Goal: Contribute content: Add original content to the website for others to see

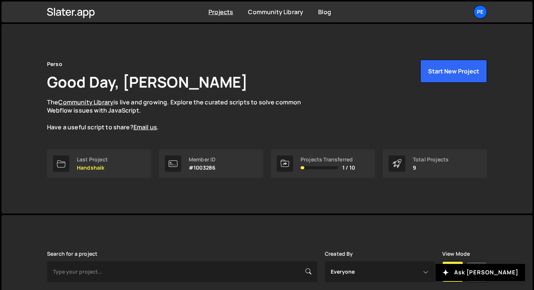
scroll to position [184, 0]
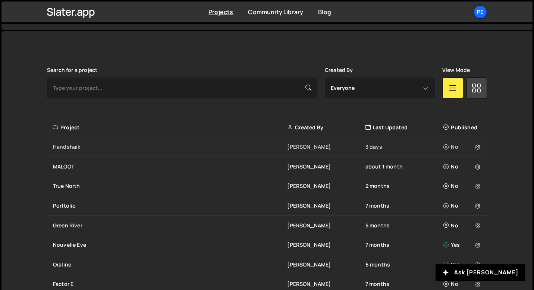
click at [77, 139] on div "Handshaik [PERSON_NAME] 3 days No" at bounding box center [267, 147] width 440 height 20
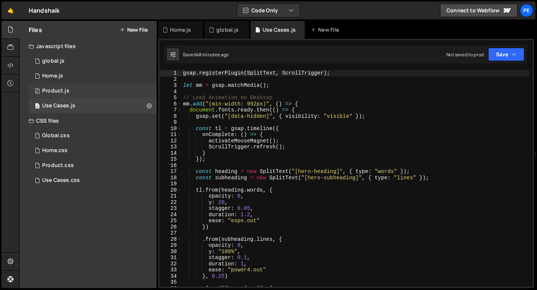
click at [52, 91] on div "Product.js" at bounding box center [55, 91] width 27 height 7
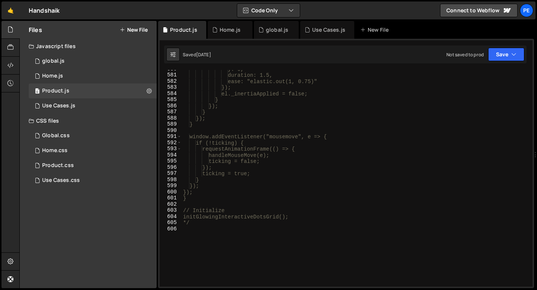
scroll to position [3617, 0]
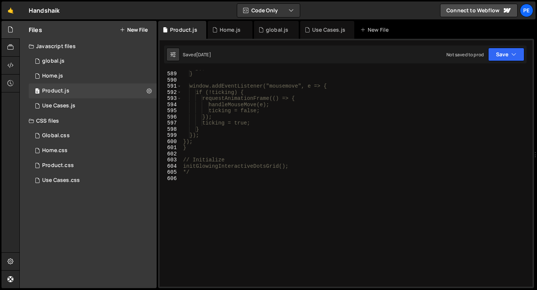
click at [134, 34] on div "Files New File" at bounding box center [88, 30] width 137 height 18
click at [132, 31] on button "New File" at bounding box center [134, 30] width 28 height 6
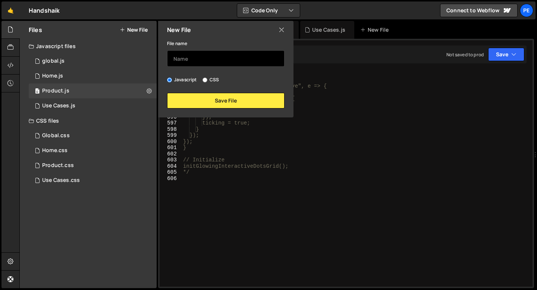
click at [200, 59] on input "text" at bounding box center [225, 58] width 117 height 16
type input "Pricing"
click at [205, 109] on div "New File File name Pricing Javascript CSS Save File" at bounding box center [225, 69] width 137 height 97
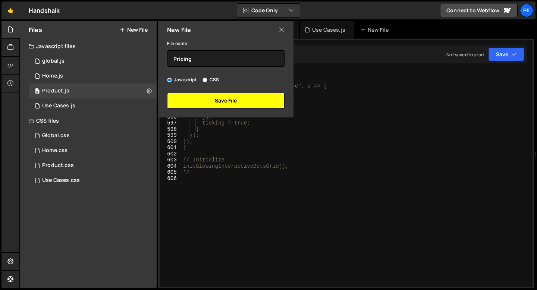
click at [195, 101] on button "Save File" at bounding box center [225, 101] width 117 height 16
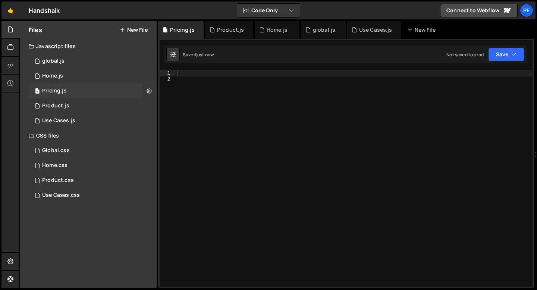
click at [144, 95] on button at bounding box center [148, 90] width 13 height 13
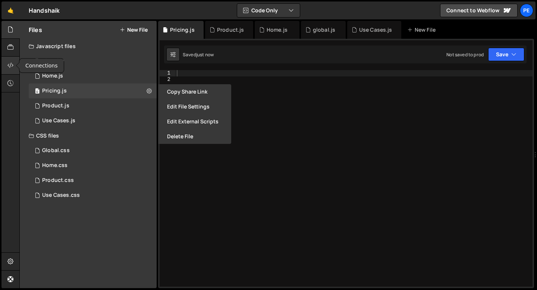
click at [11, 70] on div at bounding box center [10, 66] width 18 height 18
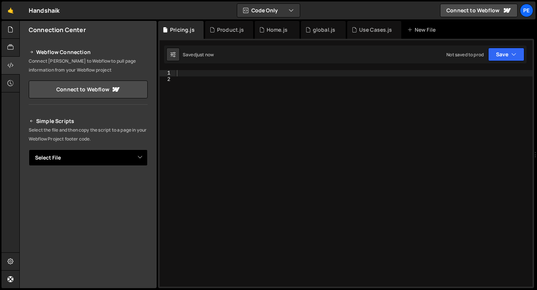
click at [79, 152] on select "Select File global.js Home.js Product.js Use Cases.js Global.css Home.css Produ…" at bounding box center [88, 158] width 119 height 16
select select "45430"
click at [29, 150] on select "Select File global.js Home.js Product.js Use Cases.js Global.css Home.css Produ…" at bounding box center [88, 158] width 119 height 16
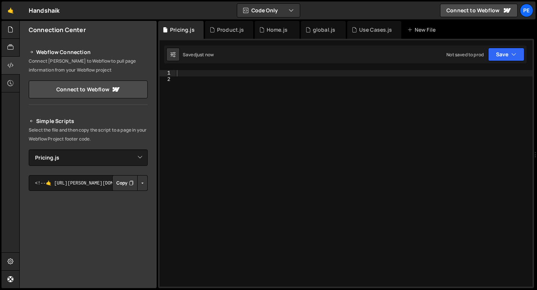
click at [124, 183] on button "Copy" at bounding box center [124, 183] width 25 height 16
click at [193, 75] on div at bounding box center [353, 184] width 357 height 229
paste textarea "});"
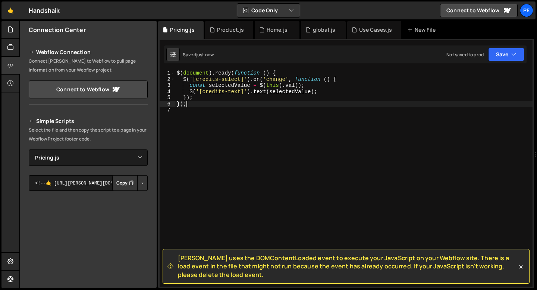
click at [202, 72] on div "$ ( document ) . ready ( function ( ) { $ ( '[credits-select]' ) . on ( 'change…" at bounding box center [353, 184] width 357 height 229
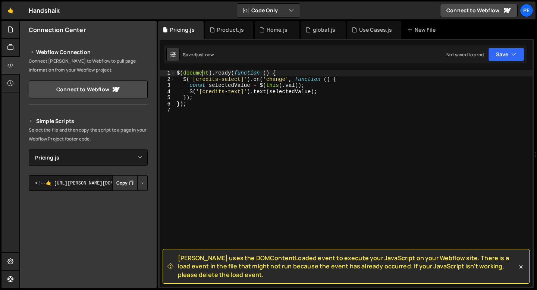
click at [202, 72] on div "$ ( document ) . ready ( function ( ) { $ ( '[credits-select]' ) . on ( 'change…" at bounding box center [353, 184] width 357 height 229
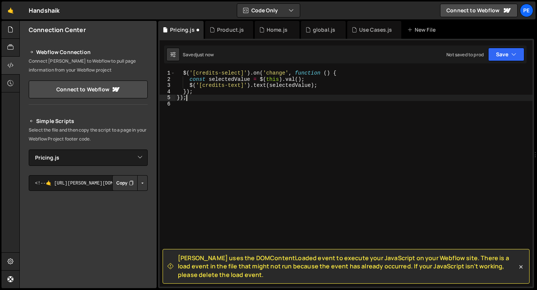
click at [189, 99] on div "$ ( '[credits-select]' ) . on ( 'change' , function ( ) { const selectedValue =…" at bounding box center [353, 184] width 357 height 229
type textarea "}"
type textarea "});"
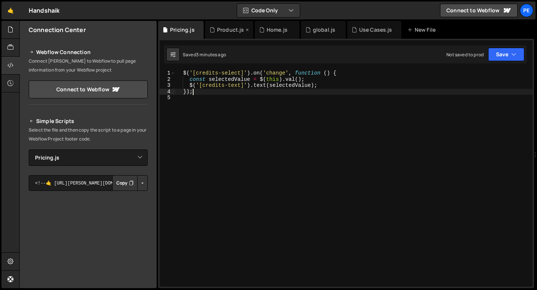
click at [246, 31] on icon at bounding box center [247, 29] width 5 height 7
click at [243, 31] on icon at bounding box center [244, 29] width 5 height 7
click at [245, 30] on icon at bounding box center [244, 29] width 5 height 7
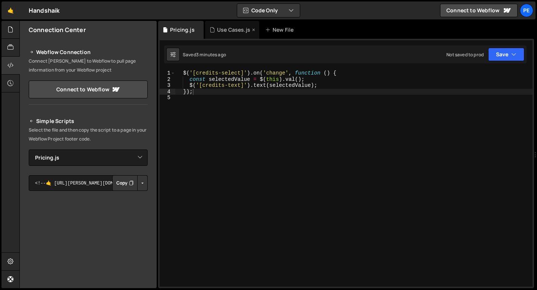
click at [251, 30] on icon at bounding box center [253, 29] width 5 height 7
click at [231, 31] on div "New File" at bounding box center [225, 29] width 31 height 7
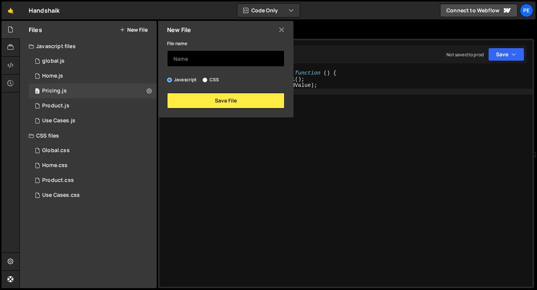
click at [199, 53] on input "text" at bounding box center [225, 58] width 117 height 16
type input "Pricing"
click at [207, 80] on input "CSS" at bounding box center [204, 80] width 5 height 5
radio input "true"
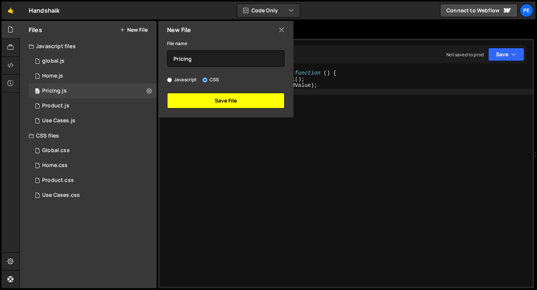
click at [206, 102] on button "Save File" at bounding box center [225, 101] width 117 height 16
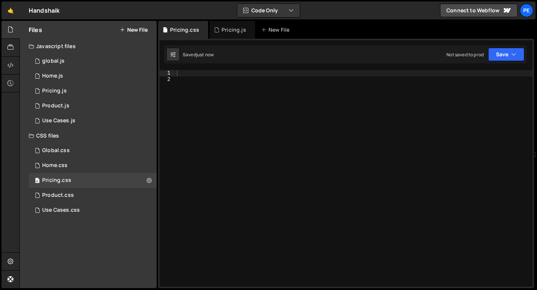
click at [195, 88] on div at bounding box center [353, 184] width 357 height 229
paste textarea "}"
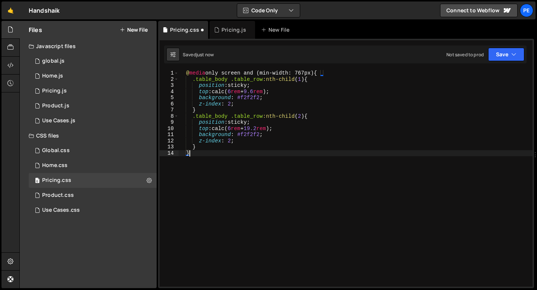
type textarea "}"
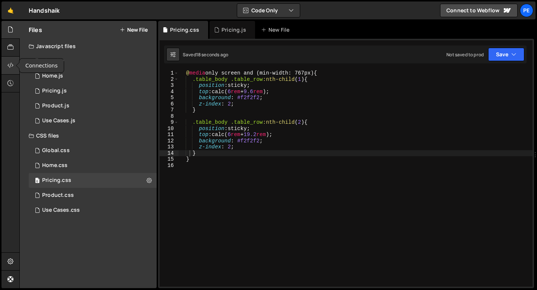
click at [4, 67] on div at bounding box center [10, 66] width 18 height 18
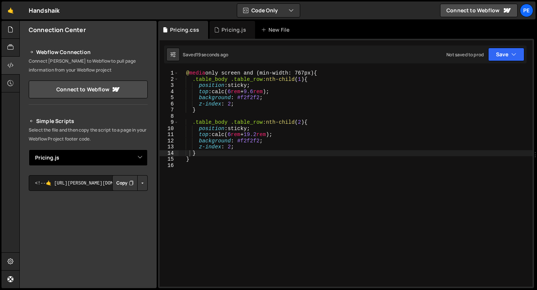
click at [71, 154] on select "Select File global.js Home.js Product.js Use Cases.js Global.css Home.css Produ…" at bounding box center [88, 158] width 119 height 16
select select "45431"
click at [29, 150] on select "Select File global.js Home.js Product.js Use Cases.js Global.css Home.css Produ…" at bounding box center [88, 158] width 119 height 16
click at [115, 187] on button "Copy" at bounding box center [124, 183] width 25 height 16
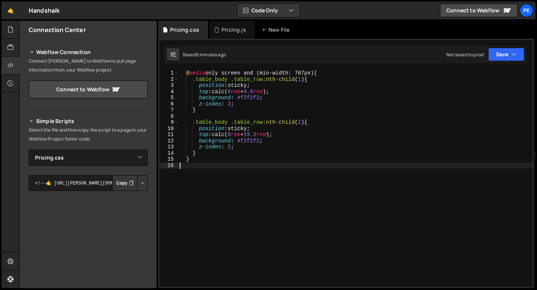
click at [213, 166] on div "@ media only screen and (min-width: 767px) { .table_body .table_row :nth-child …" at bounding box center [355, 184] width 354 height 229
click at [266, 136] on div "@ media only screen and (min-width: 767px) { .table_body .table_row :nth-child …" at bounding box center [355, 184] width 354 height 229
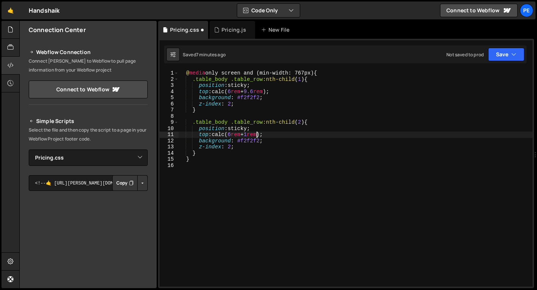
scroll to position [0, 5]
click at [263, 90] on div "@ media only screen and (min-width: 767px) { .table_body .table_row :nth-child …" at bounding box center [355, 184] width 354 height 229
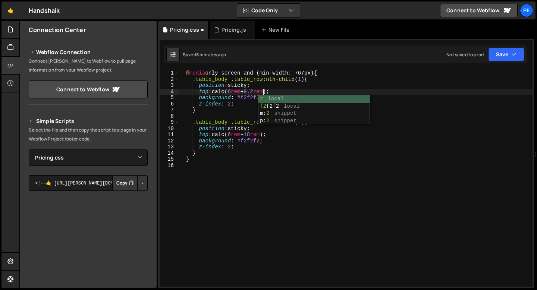
scroll to position [0, 6]
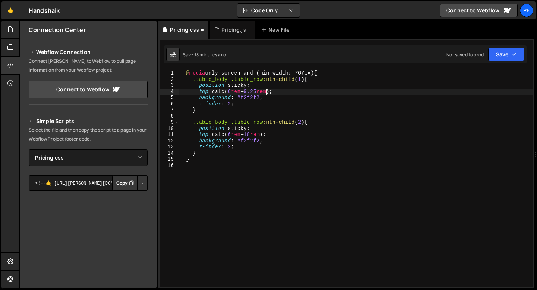
click at [260, 134] on div "@ media only screen and (min-width: 767px) { .table_body .table_row :nth-child …" at bounding box center [355, 184] width 354 height 229
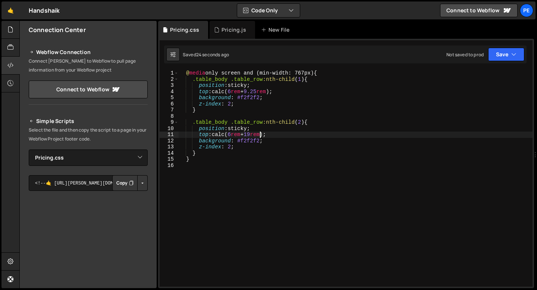
click at [259, 134] on div "@ media only screen and (min-width: 767px) { .table_body .table_row :nth-child …" at bounding box center [355, 184] width 354 height 229
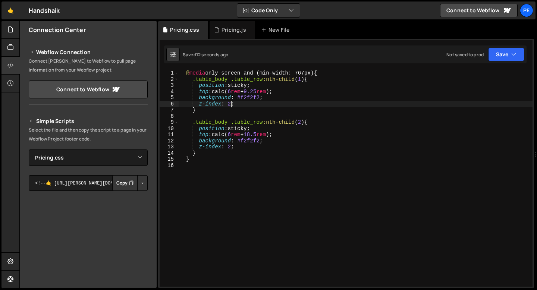
click at [230, 104] on div "@ media only screen and (min-width: 767px) { .table_body .table_row :nth-child …" at bounding box center [355, 184] width 354 height 229
type textarea "z-index: 3;"
click at [229, 35] on div "Pricing.js" at bounding box center [232, 30] width 45 height 18
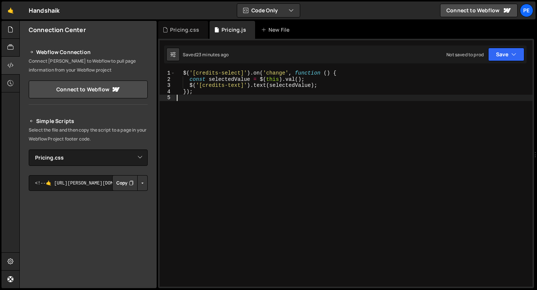
click at [201, 102] on div "$ ( '[credits-select]' ) . on ( 'change' , function ( ) { const selectedValue =…" at bounding box center [353, 184] width 357 height 229
paste textarea "});"
type textarea "});"
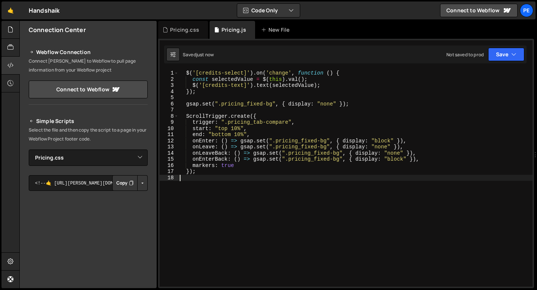
click at [195, 97] on div "$ ( '[credits-select]' ) . on ( 'change' , function ( ) { const selectedValue =…" at bounding box center [355, 184] width 354 height 229
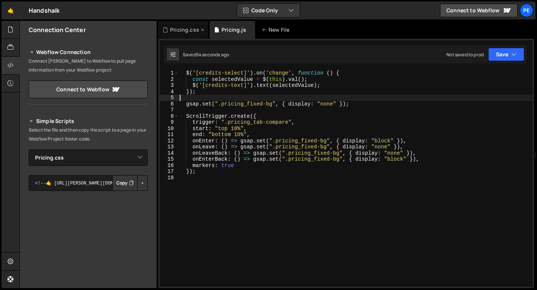
click at [186, 30] on div "Pricing.css" at bounding box center [184, 29] width 29 height 7
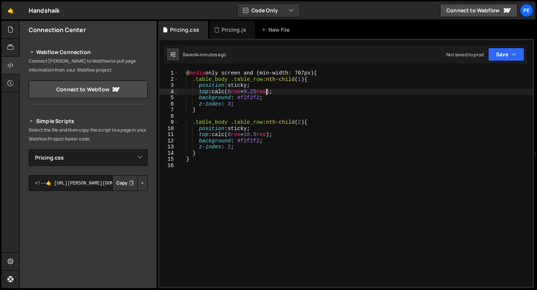
click at [265, 91] on div "@ media only screen and (min-width: 767px) { .table_body .table_row :nth-child …" at bounding box center [355, 184] width 354 height 229
click at [265, 135] on div "@ media only screen and (min-width: 767px) { .table_body .table_row :nth-child …" at bounding box center [355, 184] width 354 height 229
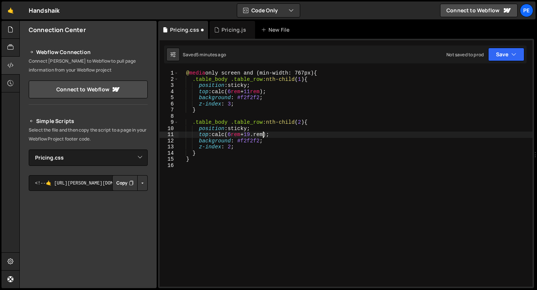
scroll to position [0, 6]
type textarea "top: calc(6rem + 19.5rem);"
click at [227, 29] on div "Pricing.js" at bounding box center [234, 29] width 25 height 7
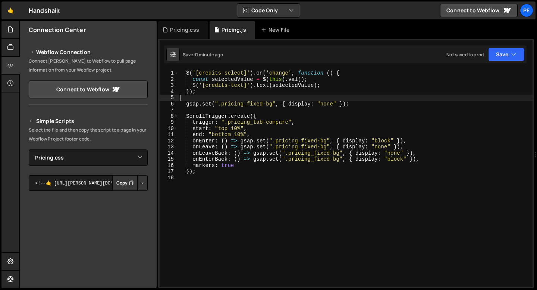
click at [194, 99] on div "$ ( '[credits-select]' ) . on ( 'change' , function ( ) { const selectedValue =…" at bounding box center [355, 184] width 354 height 229
click at [186, 75] on div "$ ( '[credits-select]' ) . on ( 'change' , function ( ) { const selectedValue =…" at bounding box center [355, 184] width 354 height 229
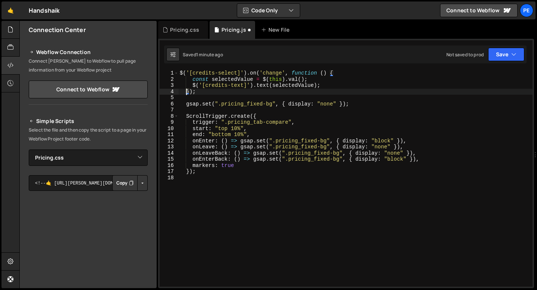
click at [186, 92] on div "$ ( '[credits-select]' ) . on ( 'change' , function ( ) { const selectedValue =…" at bounding box center [355, 184] width 354 height 229
click at [186, 103] on div "$ ( '[credits-select]' ) . on ( 'change' , function ( ) { const selectedValue =…" at bounding box center [355, 184] width 354 height 229
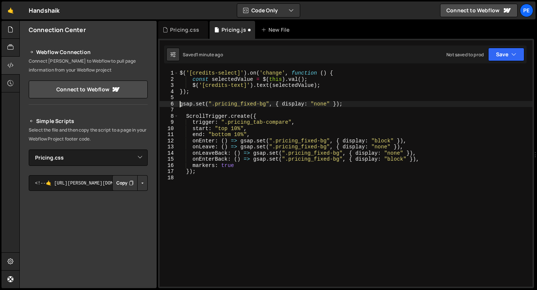
click at [186, 172] on div "$ ( '[credits-select]' ) . on ( 'change' , function ( ) { const selectedValue =…" at bounding box center [355, 184] width 354 height 229
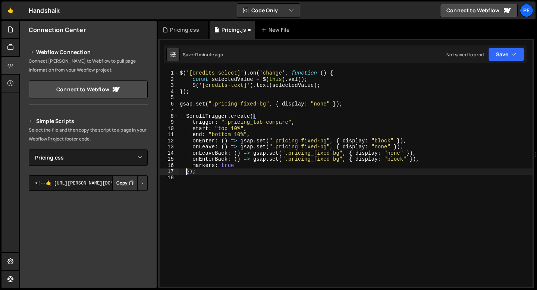
type textarea "});"
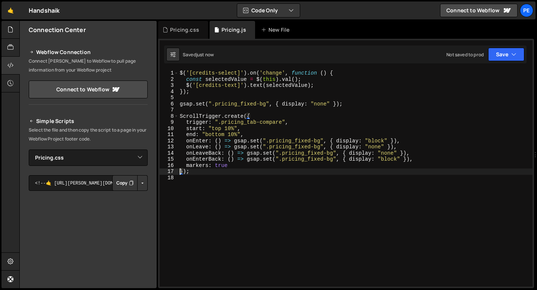
click at [189, 99] on div "$ ( '[credits-select]' ) . on ( 'change' , function ( ) { const selectedValue =…" at bounding box center [355, 184] width 354 height 229
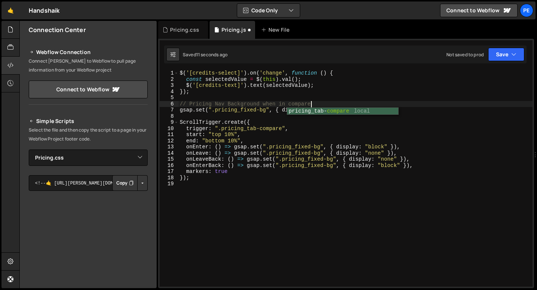
scroll to position [0, 9]
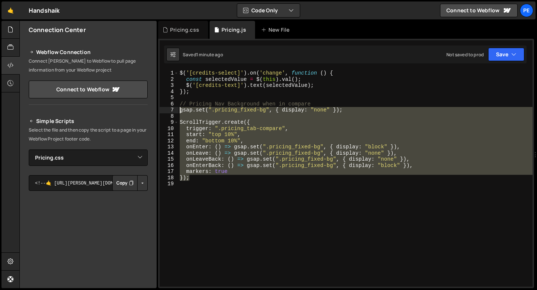
drag, startPoint x: 189, startPoint y: 178, endPoint x: 179, endPoint y: 112, distance: 67.6
click at [179, 112] on div "$ ( '[credits-select]' ) . on ( 'change' , function ( ) { const selectedValue =…" at bounding box center [355, 184] width 354 height 229
paste textarea "});"
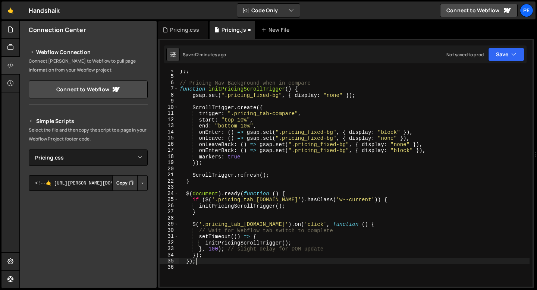
scroll to position [26, 0]
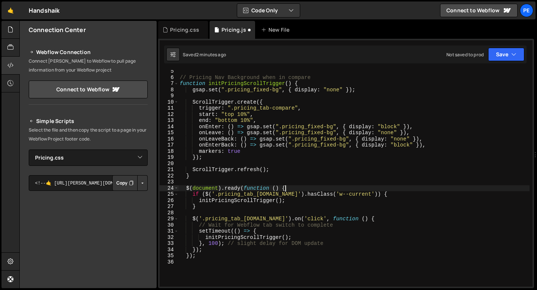
click at [294, 187] on div "// Pricing Nav Background when in compare function initPricingScrollTrigger ( )…" at bounding box center [353, 182] width 351 height 229
type textarea "$(document).ready(function () { if ($('.pricing_tab_link.compare').hasClass('w-…"
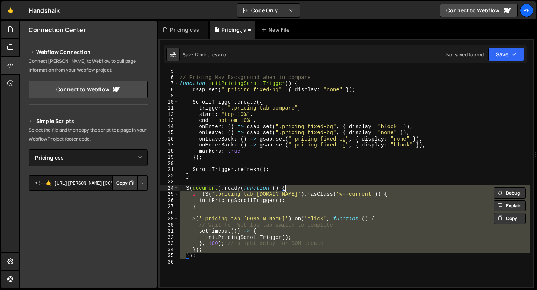
click at [294, 187] on div "// Pricing Nav Background when in compare function initPricingScrollTrigger ( )…" at bounding box center [353, 182] width 351 height 229
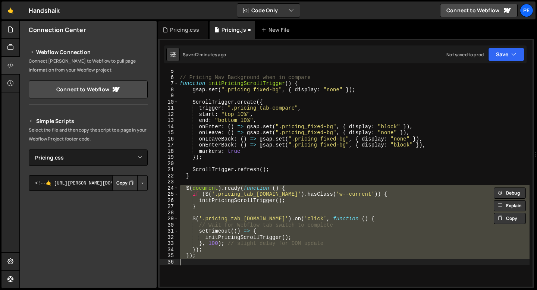
click at [292, 188] on div "// Pricing Nav Background when in compare function initPricingScrollTrigger ( )…" at bounding box center [353, 178] width 351 height 217
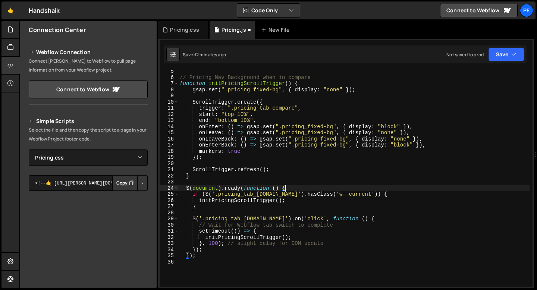
click at [290, 188] on div "// Pricing Nav Background when in compare function initPricingScrollTrigger ( )…" at bounding box center [353, 182] width 351 height 229
click at [289, 188] on div "// Pricing Nav Background when in compare function initPricingScrollTrigger ( )…" at bounding box center [353, 182] width 351 height 229
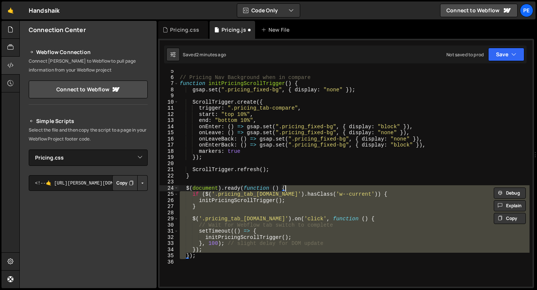
click at [289, 188] on div "// Pricing Nav Background when in compare function initPricingScrollTrigger ( )…" at bounding box center [353, 182] width 351 height 229
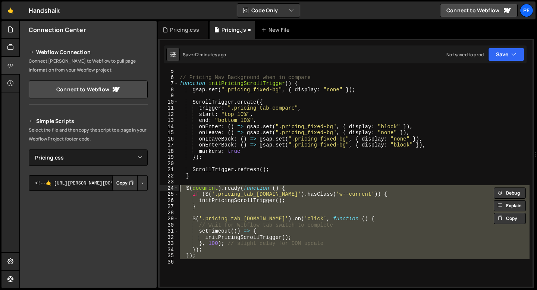
click at [286, 188] on div "// Pricing Nav Background when in compare function initPricingScrollTrigger ( )…" at bounding box center [353, 178] width 351 height 217
type textarea "$(document).ready(function () {"
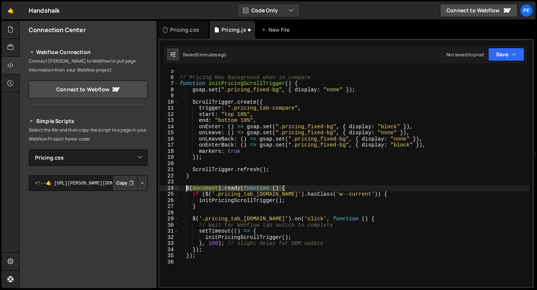
drag, startPoint x: 288, startPoint y: 188, endPoint x: 185, endPoint y: 187, distance: 102.9
click at [185, 187] on div "// Pricing Nav Background when in compare function initPricingScrollTrigger ( )…" at bounding box center [353, 182] width 351 height 229
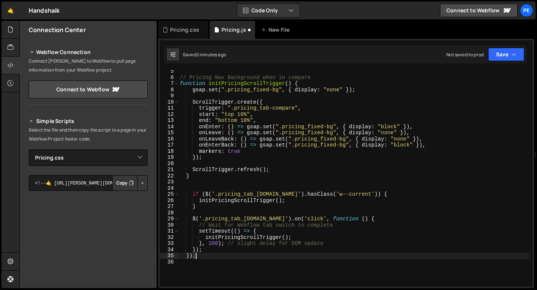
click at [199, 256] on div "// Pricing Nav Background when in compare function initPricingScrollTrigger ( )…" at bounding box center [353, 182] width 351 height 229
type textarea "}"
type textarea "});"
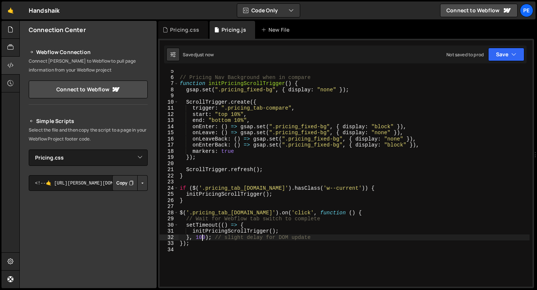
click at [201, 238] on div "// Pricing Nav Background when in compare function initPricingScrollTrigger ( )…" at bounding box center [353, 182] width 351 height 229
click at [226, 151] on div "// Pricing Nav Background when in compare function initPricingScrollTrigger ( )…" at bounding box center [353, 182] width 351 height 229
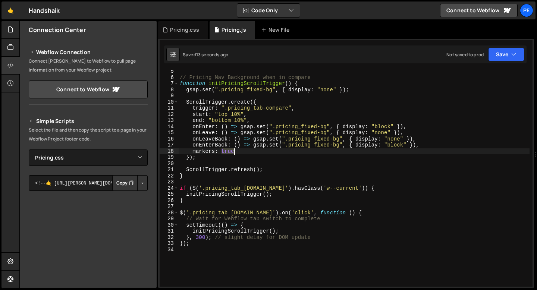
click at [226, 151] on div "// Pricing Nav Background when in compare function initPricingScrollTrigger ( )…" at bounding box center [353, 182] width 351 height 229
click at [198, 157] on div "// Pricing Nav Background when in compare function initPricingScrollTrigger ( )…" at bounding box center [353, 182] width 351 height 229
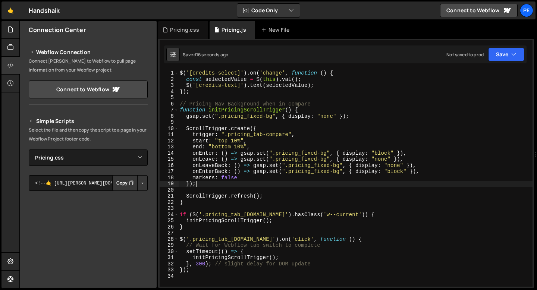
scroll to position [0, 0]
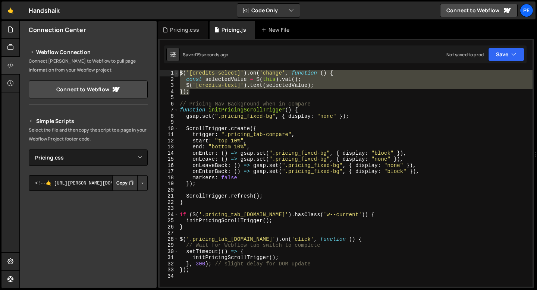
drag, startPoint x: 191, startPoint y: 93, endPoint x: 174, endPoint y: 73, distance: 25.9
click at [174, 73] on div "}); 1 2 3 4 5 6 7 8 9 10 11 12 13 14 15 16 17 18 19 20 21 22 23 24 25 26 27 28 …" at bounding box center [346, 178] width 373 height 217
click at [196, 91] on div "$ ( '[credits-select]' ) . on ( 'change' , function ( ) { const selectedValue =…" at bounding box center [355, 178] width 354 height 217
type textarea "});"
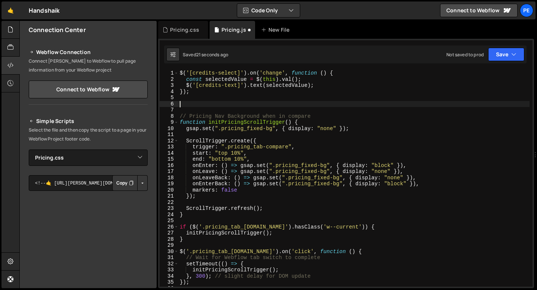
paste textarea "});"
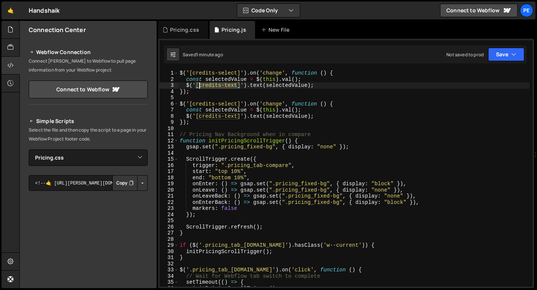
drag, startPoint x: 237, startPoint y: 85, endPoint x: 200, endPoint y: 85, distance: 37.3
click at [200, 85] on div "$ ( '[credits-select]' ) . on ( 'change' , function ( ) { const selectedValue =…" at bounding box center [353, 184] width 351 height 229
click at [205, 125] on div "$ ( '[credits-select]' ) . on ( 'change' , function ( ) { const selectedValue =…" at bounding box center [353, 184] width 351 height 229
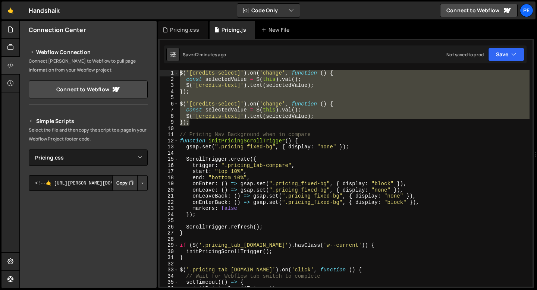
drag, startPoint x: 189, startPoint y: 123, endPoint x: 178, endPoint y: 72, distance: 51.9
click at [178, 73] on div "}); 1 2 3 4 5 6 7 8 9 10 11 12 13 14 15 16 17 18 19 20 21 22 23 24 25 26 27 28 …" at bounding box center [346, 178] width 373 height 217
click at [196, 124] on div "$ ( '[credits-select]' ) . on ( 'change' , function ( ) { const selectedValue =…" at bounding box center [353, 178] width 351 height 217
type textarea "});"
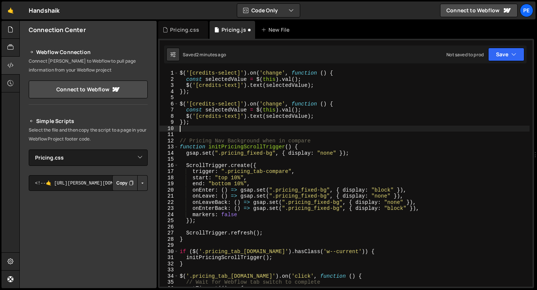
paste textarea "});"
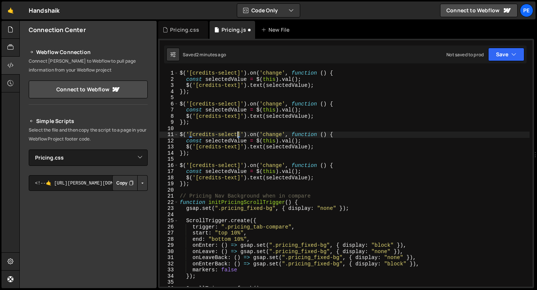
click at [236, 133] on div "$ ( '[credits-select]' ) . on ( 'change' , function ( ) { const selectedValue =…" at bounding box center [353, 184] width 351 height 229
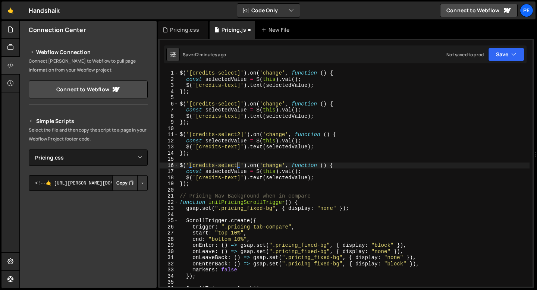
click at [238, 163] on div "$ ( '[credits-select]' ) . on ( 'change' , function ( ) { const selectedValue =…" at bounding box center [353, 184] width 351 height 229
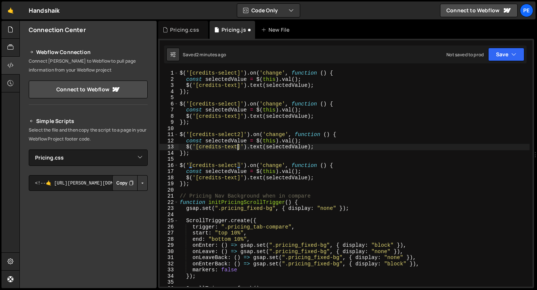
click at [237, 146] on div "$ ( '[credits-select]' ) . on ( 'change' , function ( ) { const selectedValue =…" at bounding box center [353, 184] width 351 height 229
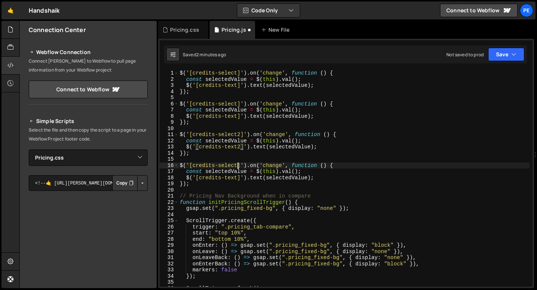
click at [238, 167] on div "$ ( '[credits-select]' ) . on ( 'change' , function ( ) { const selectedValue =…" at bounding box center [353, 184] width 351 height 229
click at [238, 175] on div "$ ( '[credits-select]' ) . on ( 'change' , function ( ) { const selectedValue =…" at bounding box center [353, 184] width 351 height 229
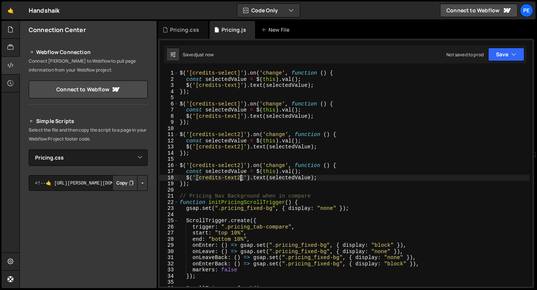
type textarea "$('[credits-text2]').text(selectedValue);"
click at [16, 32] on div at bounding box center [17, 30] width 3 height 6
click at [15, 32] on div at bounding box center [10, 30] width 18 height 18
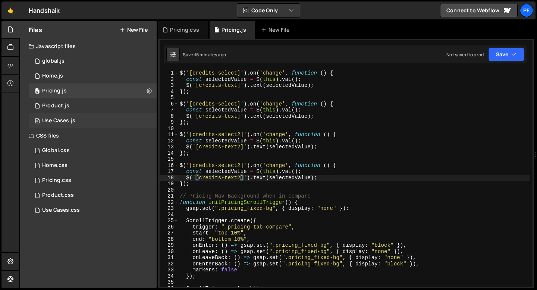
click at [77, 118] on div "0 Use Cases.js 0" at bounding box center [93, 120] width 128 height 15
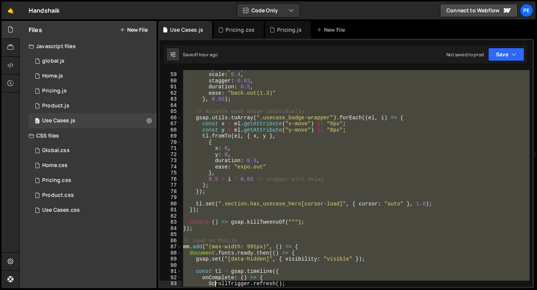
scroll to position [392, 0]
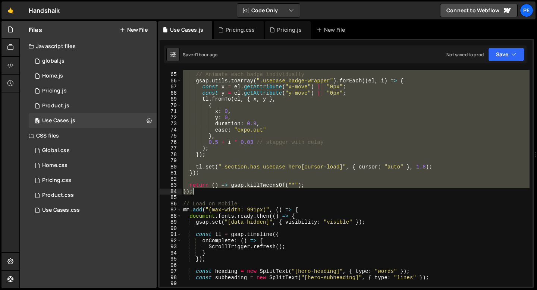
drag, startPoint x: 183, startPoint y: 71, endPoint x: 222, endPoint y: 191, distance: 125.7
click at [222, 191] on div "// Animate each badge individually gsap . utils . toArray ( ".usecase_badge-wra…" at bounding box center [356, 179] width 348 height 229
type textarea "return () => gsap.killTweensOf("*"); });"
click at [283, 30] on div "Pricing.js" at bounding box center [289, 29] width 25 height 7
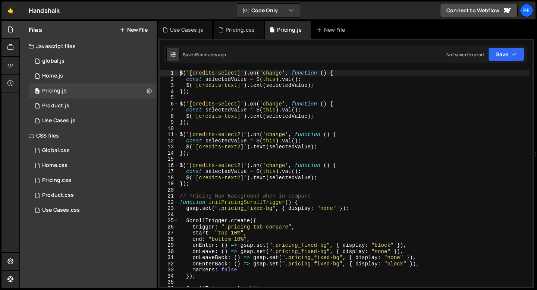
click at [180, 72] on div "$ ( '[credits-select]' ) . on ( 'change' , function ( ) { const selectedValue =…" at bounding box center [353, 184] width 351 height 229
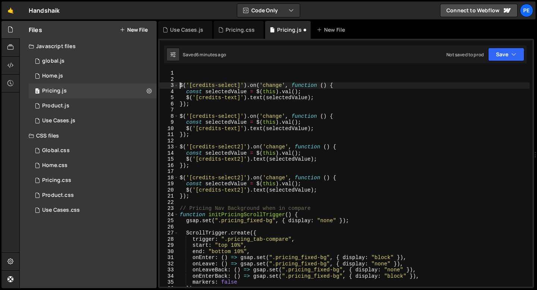
type textarea "$('[credits-select]').on('change', function () {"
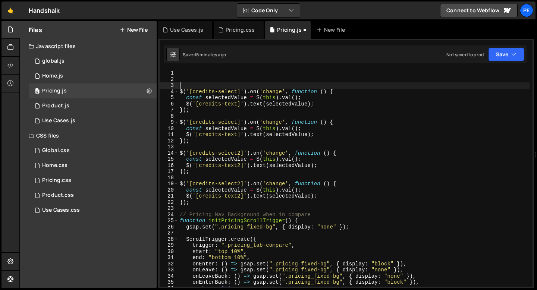
scroll to position [0, 0]
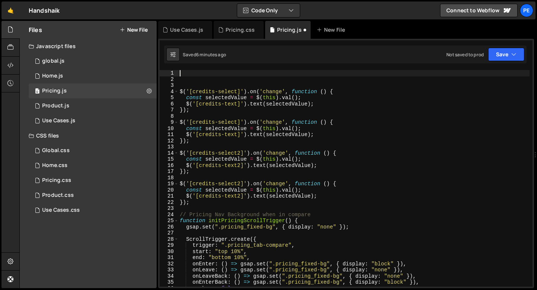
paste textarea "});"
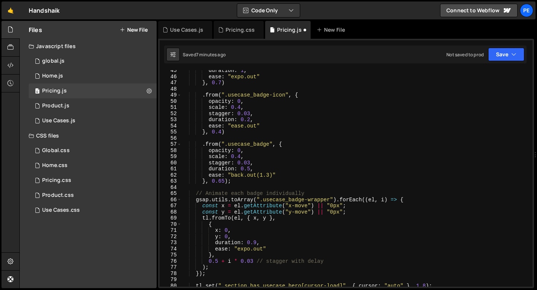
scroll to position [273, 0]
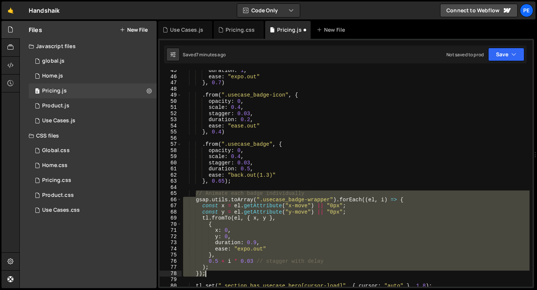
drag, startPoint x: 195, startPoint y: 191, endPoint x: 207, endPoint y: 274, distance: 83.7
click at [207, 274] on div "duration : 1 , ease : "expo.out" } , 0.7 ) . from ( ".usecase_badge-icon" , { o…" at bounding box center [356, 181] width 348 height 229
type textarea "); });"
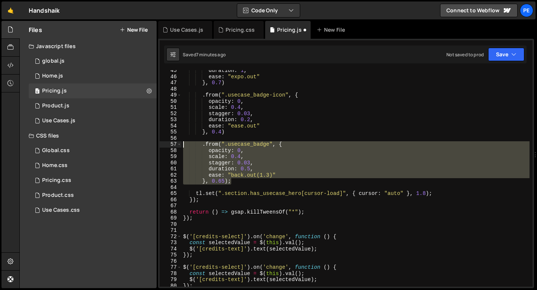
drag, startPoint x: 235, startPoint y: 183, endPoint x: 181, endPoint y: 141, distance: 68.2
click at [181, 141] on div "}, 0.65); 45 46 47 48 49 50 51 52 53 54 55 56 57 58 59 60 61 62 63 64 65 66 67 …" at bounding box center [346, 178] width 373 height 217
type textarea ".from(".usecase_badge", {"
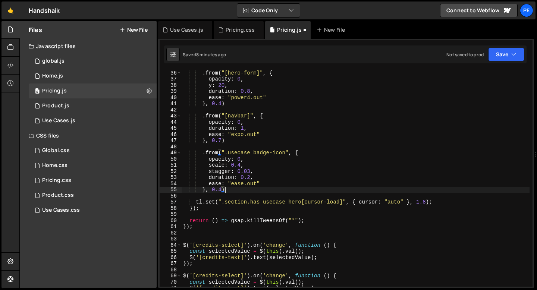
scroll to position [214, 0]
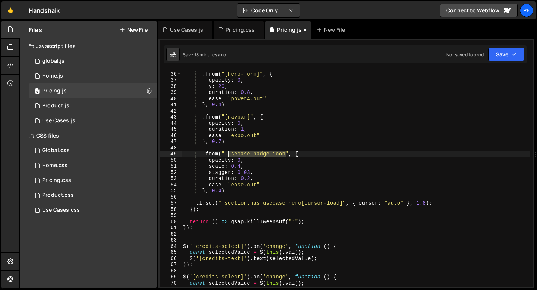
drag, startPoint x: 286, startPoint y: 155, endPoint x: 229, endPoint y: 156, distance: 57.8
click at [229, 156] on div ". from ( "[hero-form]" , { opacity : 0 , y : 20 , duration : 0.8 , ease : "powe…" at bounding box center [356, 179] width 348 height 229
paste textarea "pricing_card"
click at [221, 161] on div ". from ( "[hero-form]" , { opacity : 0 , y : 20 , duration : 0.8 , ease : "powe…" at bounding box center [356, 179] width 348 height 229
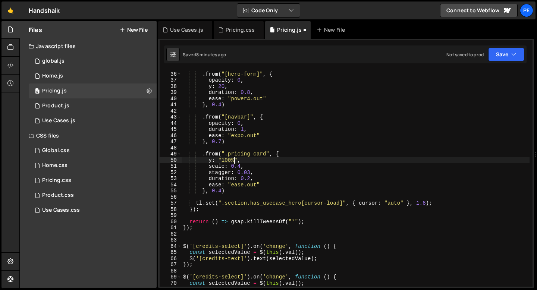
scroll to position [0, 3]
click at [250, 170] on div ". from ( "[hero-form]" , { opacity : 0 , y : 20 , duration : 0.8 , ease : "powe…" at bounding box center [356, 179] width 348 height 229
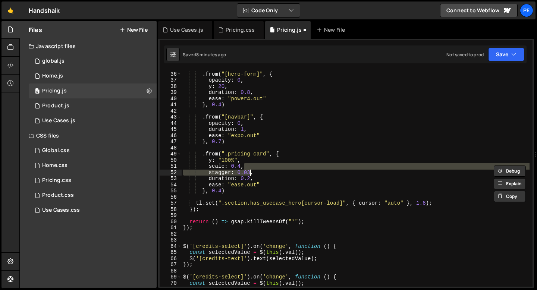
click at [250, 170] on div ". from ( "[hero-form]" , { opacity : 0 , y : 20 , duration : 0.8 , ease : "powe…" at bounding box center [356, 178] width 348 height 217
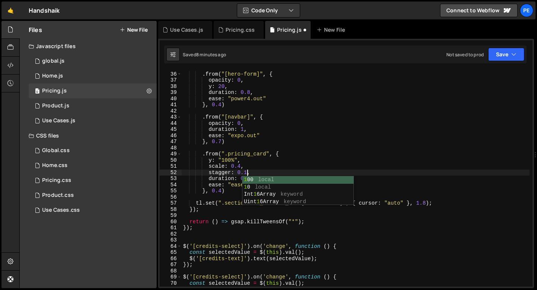
scroll to position [0, 4]
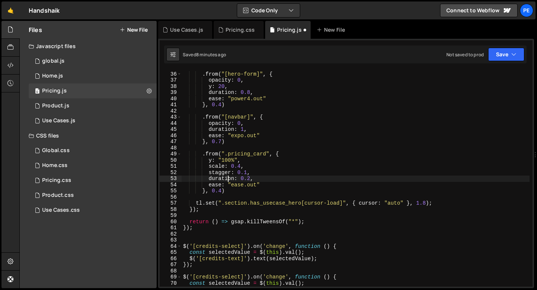
click at [227, 182] on div ". from ( "[hero-form]" , { opacity : 0 , y : 20 , duration : 0.8 , ease : "powe…" at bounding box center [356, 179] width 348 height 229
click at [235, 185] on div ". from ( "[hero-form]" , { opacity : 0 , y : 20 , duration : 0.8 , ease : "powe…" at bounding box center [356, 179] width 348 height 229
click at [249, 179] on div ". from ( "[hero-form]" , { opacity : 0 , y : 20 , duration : 0.8 , ease : "powe…" at bounding box center [356, 179] width 348 height 229
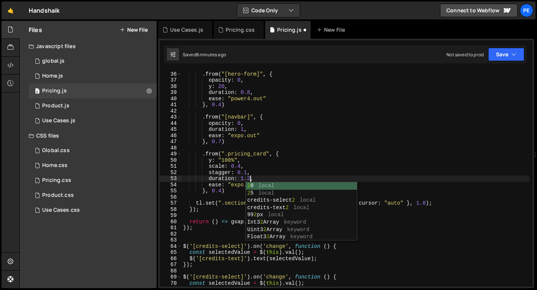
scroll to position [0, 4]
click at [221, 190] on div ". from ( "[hero-form]" , { opacity : 0 , y : 20 , duration : 0.8 , ease : "powe…" at bounding box center [356, 179] width 348 height 229
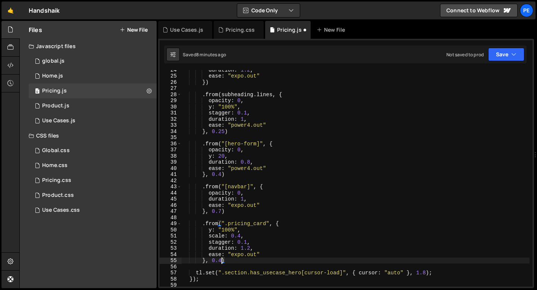
scroll to position [129, 0]
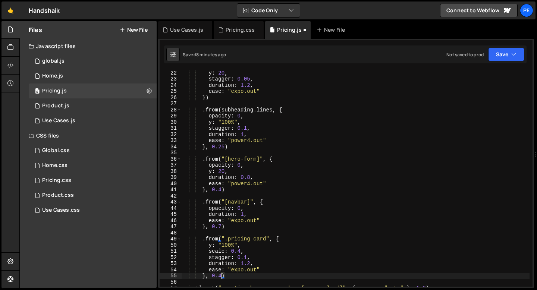
click at [222, 189] on div "y : 20 , stagger : 0.05 , duration : 1.2 , ease : "expo.out" }) . from ( subhea…" at bounding box center [356, 184] width 348 height 229
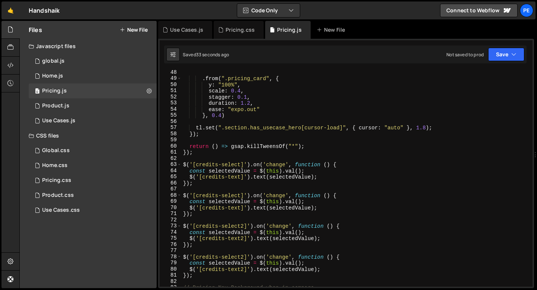
scroll to position [289, 0]
drag, startPoint x: 302, startPoint y: 129, endPoint x: 251, endPoint y: 129, distance: 50.7
click at [251, 129] on div "} , 0.7 ) . from ( ".pricing_card" , { y : "100%" , scale : 0.4 , stagger : 0.1…" at bounding box center [356, 178] width 348 height 229
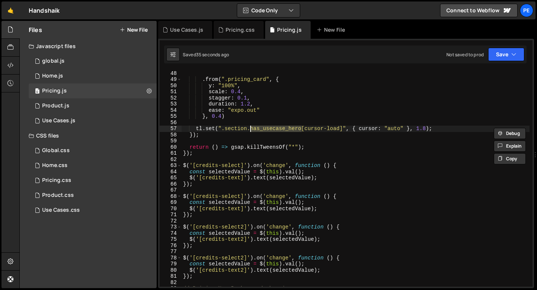
paste textarea "pricing"
click at [426, 128] on div "} , 0.7 ) . from ( ".pricing_card" , { y : "100%" , scale : 0.4 , stagger : 0.1…" at bounding box center [356, 178] width 348 height 229
type textarea "tl.set(".section.has_pricing_hero[cursor-load]", { cursor: "auto" }, 1);"
click at [415, 125] on div "} , 0.7 ) . from ( ".pricing_card" , { y : "100%" , scale : 0.4 , stagger : 0.1…" at bounding box center [356, 178] width 348 height 229
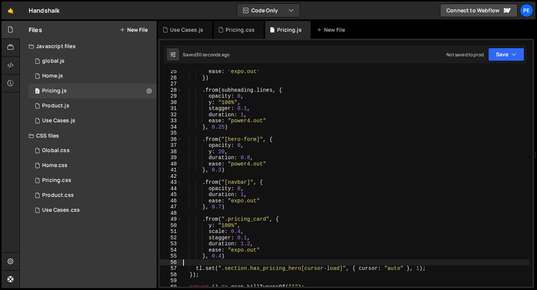
scroll to position [134, 0]
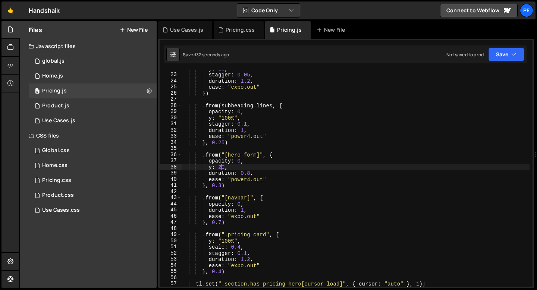
click at [221, 167] on div "y : 20 , stagger : 0.05 , duration : 1.2 , ease : "expo.out" }) . from ( subhea…" at bounding box center [356, 180] width 348 height 229
click at [247, 162] on div "y : 20 , stagger : 0.05 , duration : 1.2 , ease : "expo.out" }) . from ( subhea…" at bounding box center [356, 180] width 348 height 229
click at [235, 169] on div "y : 20 , stagger : 0.05 , duration : 1.2 , ease : "expo.out" }) . from ( subhea…" at bounding box center [356, 180] width 348 height 229
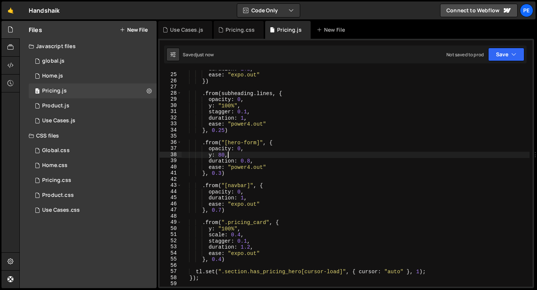
scroll to position [146, 0]
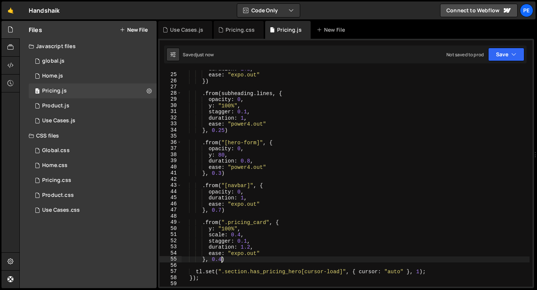
click at [221, 260] on div "duration : 1.2 , ease : "expo.out" }) . from ( subheading . lines , { opacity :…" at bounding box center [356, 180] width 348 height 229
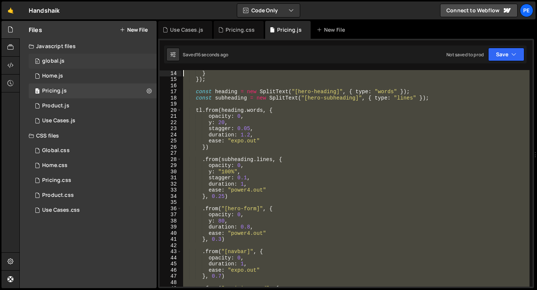
scroll to position [0, 0]
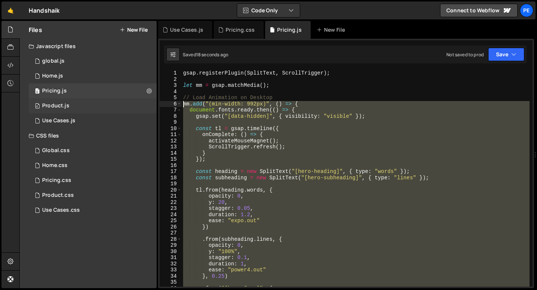
drag, startPoint x: 197, startPoint y: 264, endPoint x: 156, endPoint y: 106, distance: 163.3
click at [156, 106] on div "Files New File Javascript files 0 global.js 0 0 Home.js 0 0 Pricing.js 0 0 0" at bounding box center [278, 155] width 518 height 268
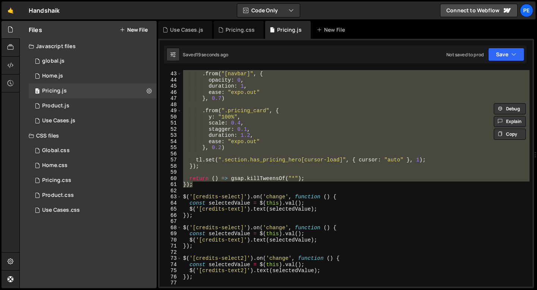
scroll to position [339, 0]
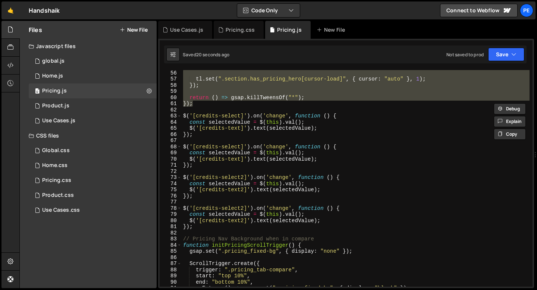
click at [204, 105] on div "tl . set ( ".section.has_pricing_hero[cursor-load]" , { cursor : "auto" } , 1 )…" at bounding box center [356, 178] width 348 height 217
type textarea "});"
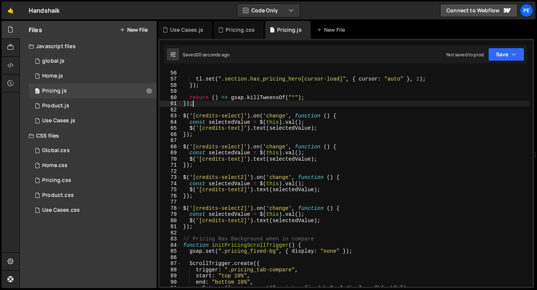
scroll to position [0, 0]
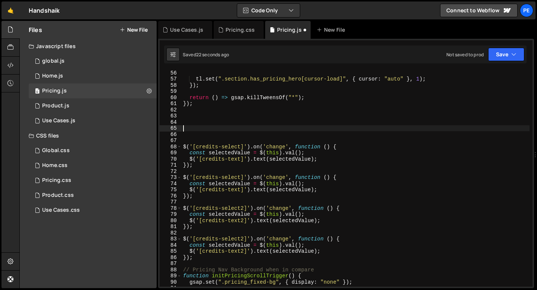
paste textarea "});"
type textarea "});"
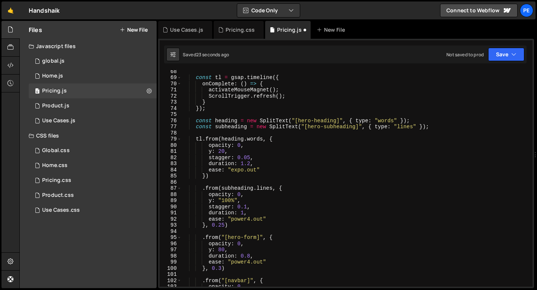
scroll to position [318, 0]
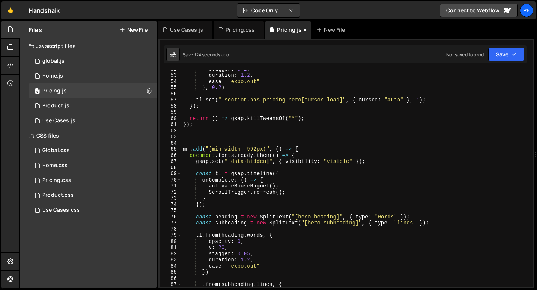
click at [192, 140] on div "stagger : 0.1 , duration : 1.2 , ease : "expo.out" } , 0.2 ) tl . set ( ".secti…" at bounding box center [356, 180] width 348 height 229
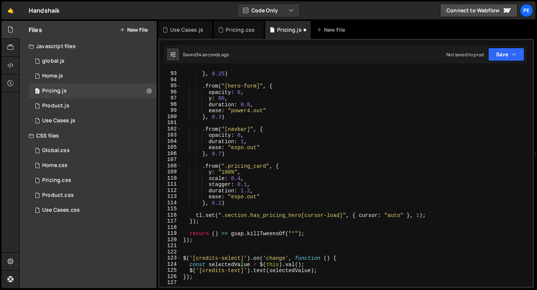
scroll to position [570, 0]
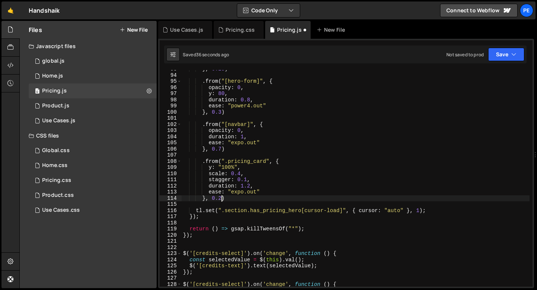
click at [221, 198] on div "} , 0.25 ) . from ( "[hero-form]" , { opacity : 0 , y : 80 , duration : 0.8 , e…" at bounding box center [356, 180] width 348 height 229
click at [230, 198] on div "} , 0.25 ) . from ( "[hero-form]" , { opacity : 0 , y : 80 , duration : 0.8 , e…" at bounding box center [356, 180] width 348 height 229
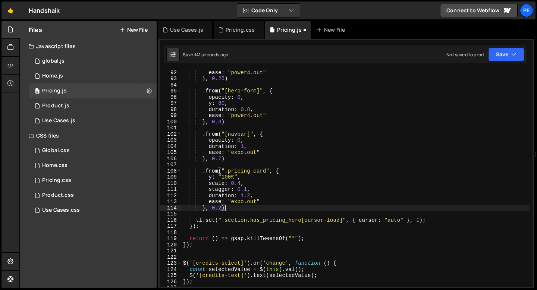
scroll to position [560, 0]
click at [214, 220] on div "ease : "power4.out" } , 0.25 ) . from ( "[hero-form]" , { opacity : 0 , y : 80 …" at bounding box center [356, 184] width 348 height 229
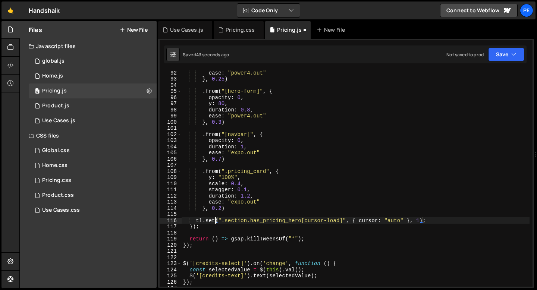
click at [214, 220] on div "ease : "power4.out" } , 0.25 ) . from ( "[hero-form]" , { opacity : 0 , y : 80 …" at bounding box center [356, 184] width 348 height 229
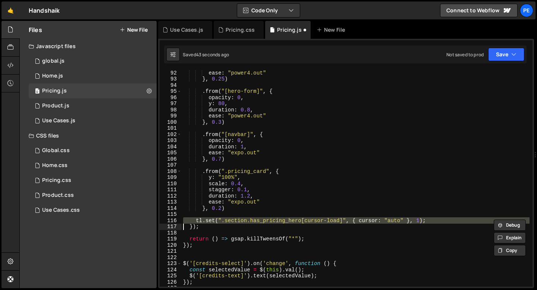
click at [214, 220] on div "ease : "power4.out" } , 0.25 ) . from ( "[hero-form]" , { opacity : 0 , y : 80 …" at bounding box center [356, 184] width 348 height 229
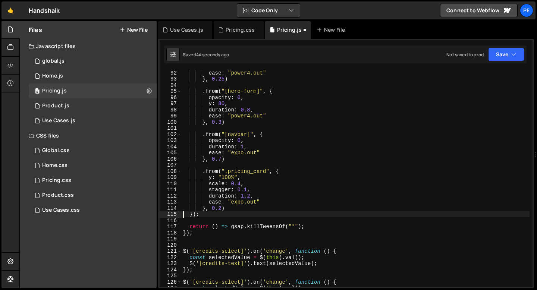
click at [230, 207] on div "ease : "power4.out" } , 0.25 ) . from ( "[hero-form]" , { opacity : 0 , y : 80 …" at bounding box center [356, 184] width 348 height 229
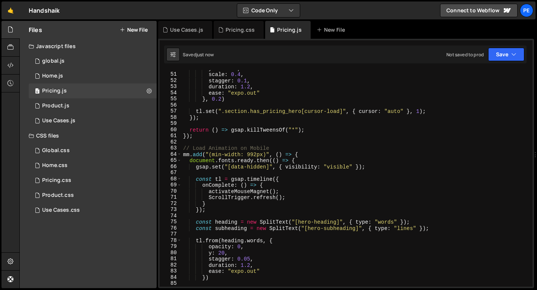
scroll to position [305, 0]
click at [222, 155] on div "y : "100%" , scale : 0.4 , stagger : 0.1 , duration : 1.2 , ease : "expo.out" }…" at bounding box center [356, 180] width 348 height 229
click at [256, 156] on div "y : "100%" , scale : 0.4 , stagger : 0.1 , duration : 1.2 , ease : "expo.out" }…" at bounding box center [356, 180] width 348 height 229
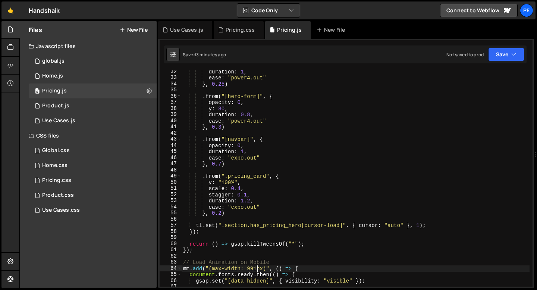
scroll to position [0, 0]
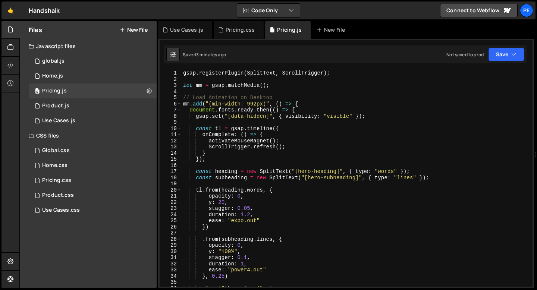
click at [229, 142] on div "gsap . registerPlugin ( SplitText , ScrollTrigger ) ; let mm = gsap . matchMedi…" at bounding box center [356, 184] width 348 height 229
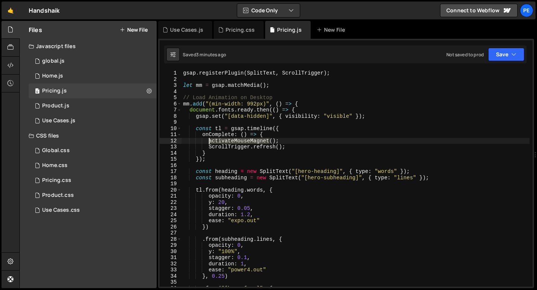
click at [228, 141] on div "gsap . registerPlugin ( SplitText , ScrollTrigger ) ; let mm = gsap . matchMedi…" at bounding box center [356, 184] width 348 height 229
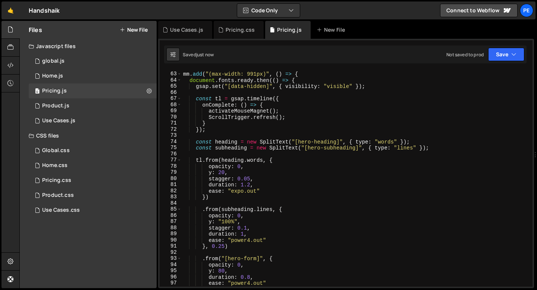
scroll to position [380, 0]
click at [220, 111] on div "// Load Animation on Mobile mm . add ( "(max-width: 991px)" , ( ) => { document…" at bounding box center [356, 179] width 348 height 229
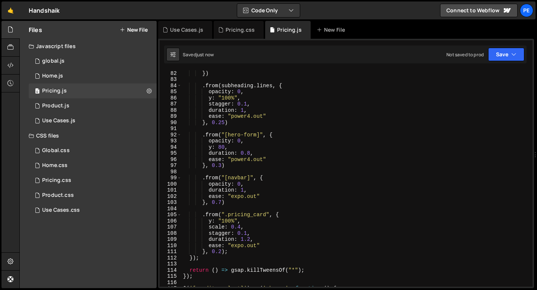
scroll to position [499, 0]
click at [222, 202] on div "}) . from ( subheading . lines , { opacity : 0 , y : "100%" , stagger : 0.1 , d…" at bounding box center [356, 183] width 348 height 229
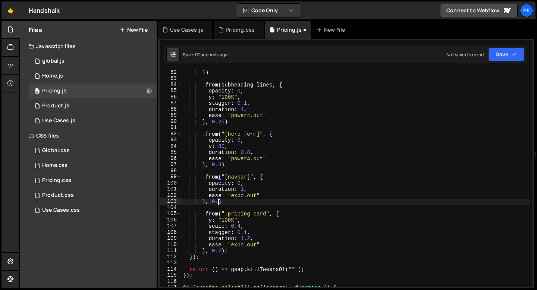
scroll to position [0, 2]
type textarea "}, 0.4)"
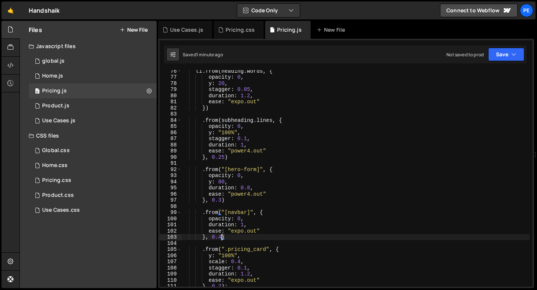
scroll to position [598, 0]
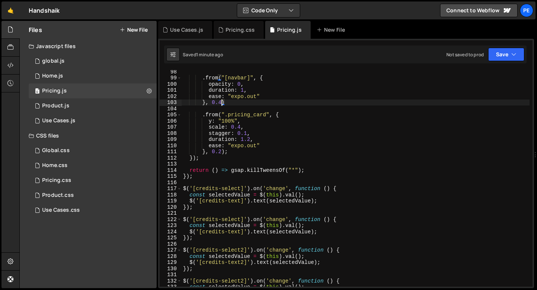
click at [203, 180] on div ". from ( "[navbar]" , { opacity : 0 , duration : 1 , ease : "expo.out" } , 0.4 …" at bounding box center [356, 183] width 348 height 229
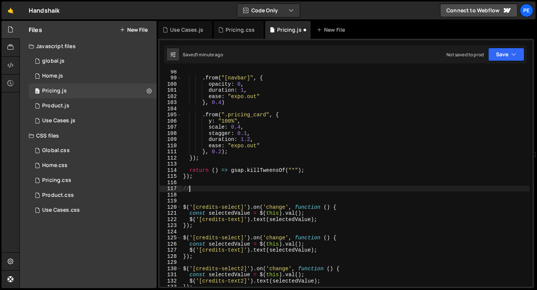
scroll to position [0, 0]
type textarea "/"
click at [204, 197] on div ". from ( "[navbar]" , { opacity : 0 , duration : 1 , ease : "expo.out" } , 0.4 …" at bounding box center [356, 183] width 348 height 229
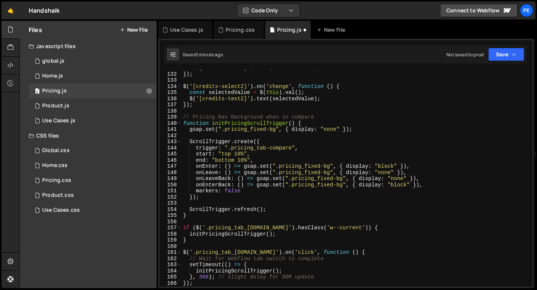
scroll to position [805, 0]
click at [323, 119] on div "$ ( '[credits-text2]' ) . text ( selectedValue ) ; }) ; $ ( '[credits-select2]'…" at bounding box center [356, 179] width 348 height 229
type textarea "// Pricing Nav Background when in compare"
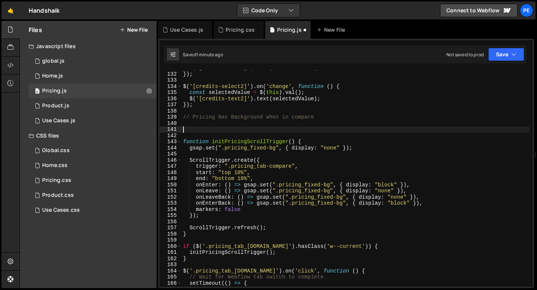
paste textarea "});"
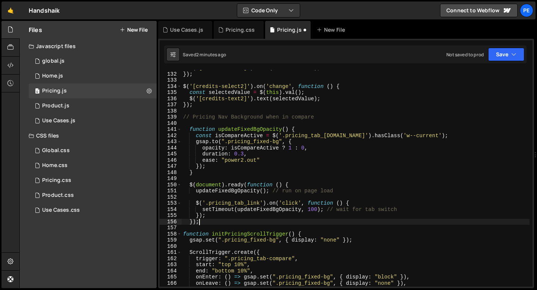
click at [238, 185] on div "$ ( '[credits-text2]' ) . text ( selectedValue ) ; }) ; $ ( '[credits-select2]'…" at bounding box center [356, 179] width 348 height 229
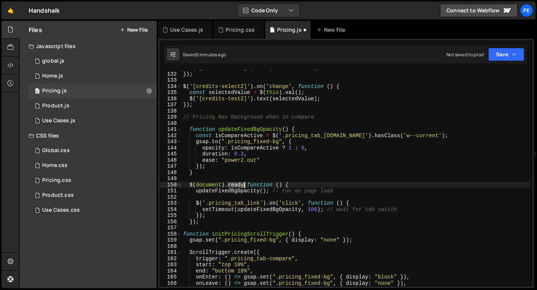
click at [238, 185] on div "$ ( '[credits-text2]' ) . text ( selectedValue ) ; }) ; $ ( '[credits-select2]'…" at bounding box center [356, 179] width 348 height 229
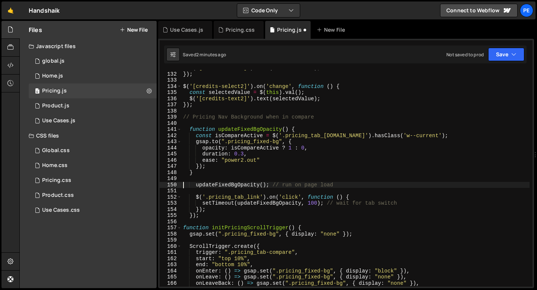
click at [201, 216] on div "$ ( '[credits-text2]' ) . text ( selectedValue ) ; }) ; $ ( '[credits-select2]'…" at bounding box center [356, 179] width 348 height 229
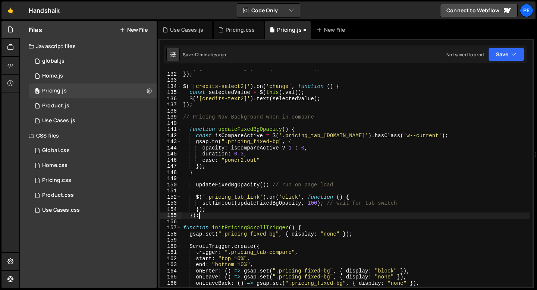
type textarea "}"
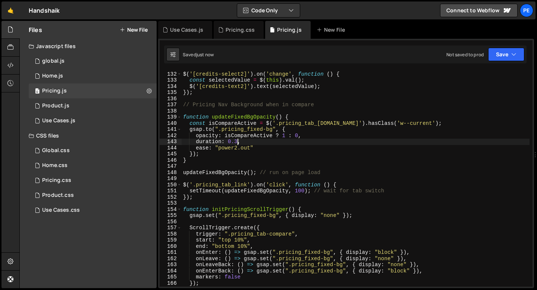
click at [237, 139] on div "$ ( '[credits-select2]' ) . on ( 'change' , function ( ) { const selectedValue …" at bounding box center [356, 179] width 348 height 229
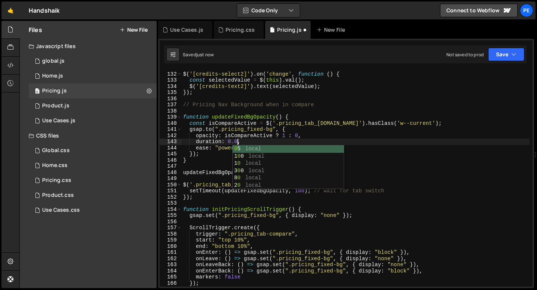
scroll to position [0, 4]
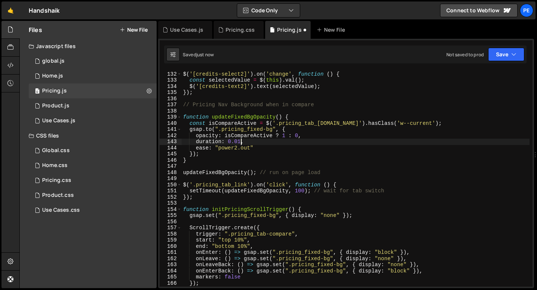
click at [237, 148] on div "$ ( '[credits-select2]' ) . on ( 'change' , function ( ) { const selectedValue …" at bounding box center [356, 179] width 348 height 229
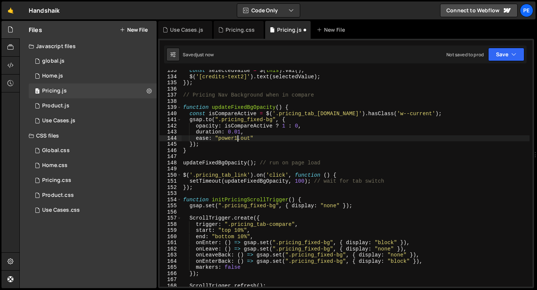
scroll to position [816, 0]
click at [514, 55] on icon "button" at bounding box center [513, 54] width 5 height 7
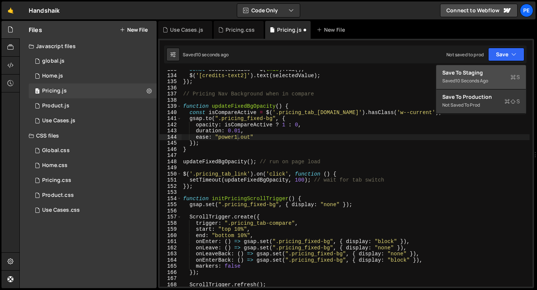
click at [458, 75] on div "Save to Staging S" at bounding box center [481, 72] width 78 height 7
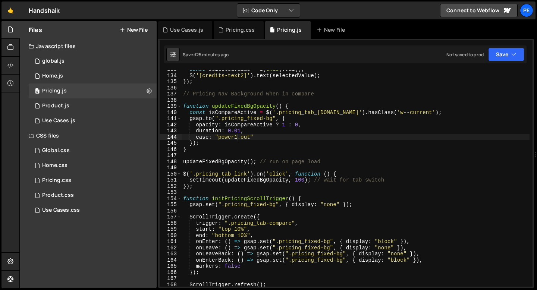
type textarea "}"
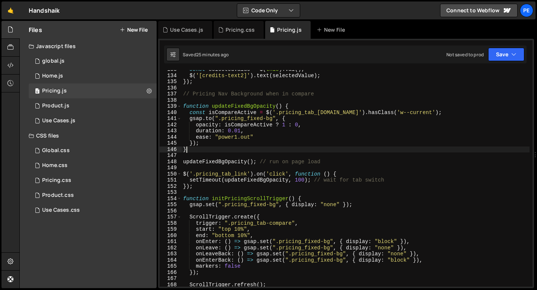
click at [209, 149] on div "const selectedValue = $ ( this ) . val ( ) ; $ ( '[credits-text2]' ) . text ( s…" at bounding box center [356, 180] width 348 height 229
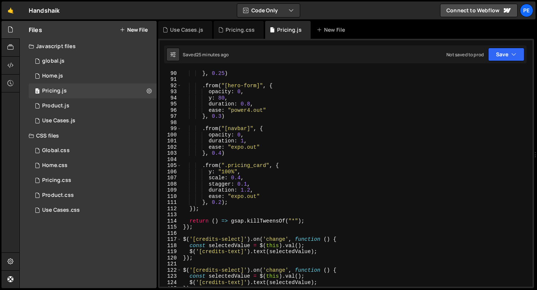
scroll to position [452, 0]
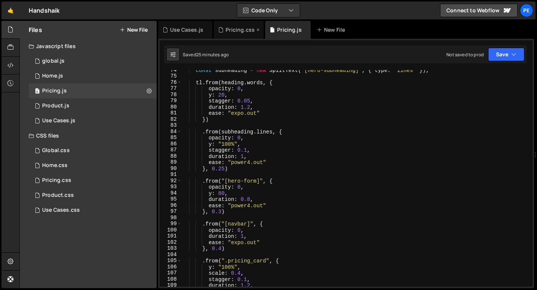
click at [232, 34] on div "Pricing.css" at bounding box center [239, 30] width 50 height 18
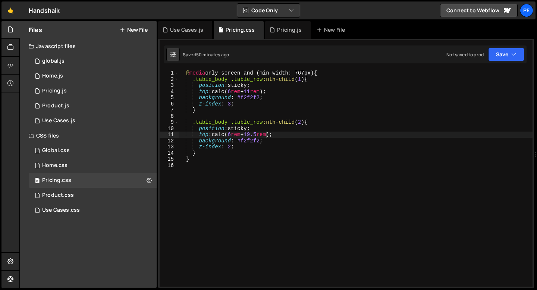
type textarea "}"
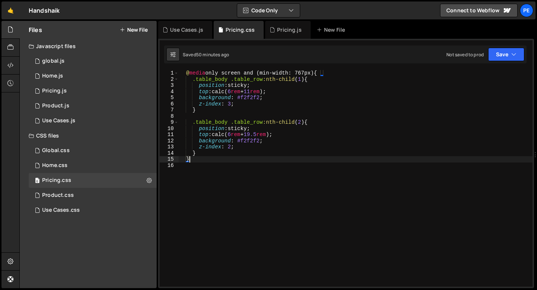
scroll to position [0, 0]
click at [200, 161] on div "@ media only screen and (min-width: 767px) { .table_body .table_row :nth-child …" at bounding box center [355, 184] width 354 height 229
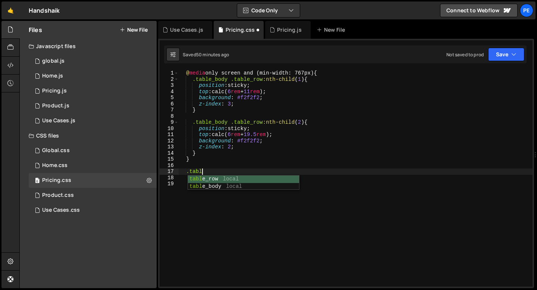
scroll to position [0, 1]
type textarea ".table {"
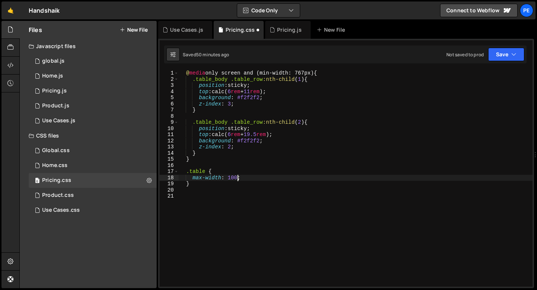
scroll to position [0, 4]
type textarea "max-width: 100%;"
